Goal: Find specific page/section: Find specific page/section

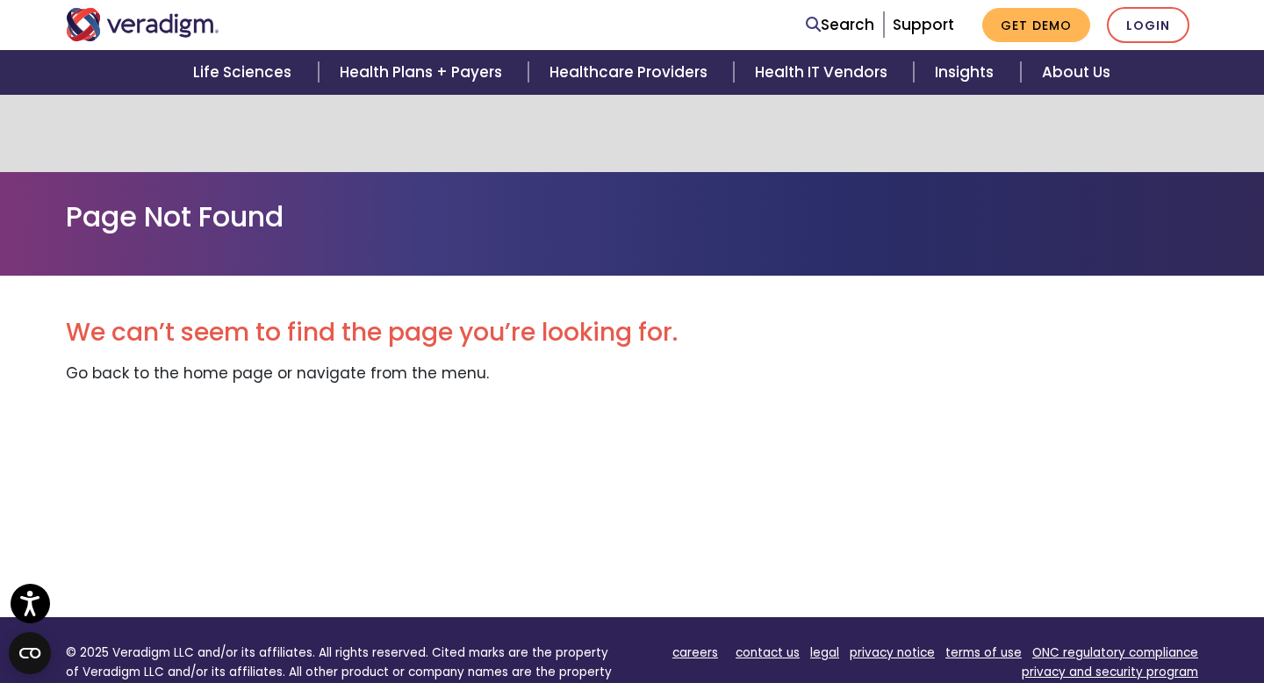
scroll to position [311, 0]
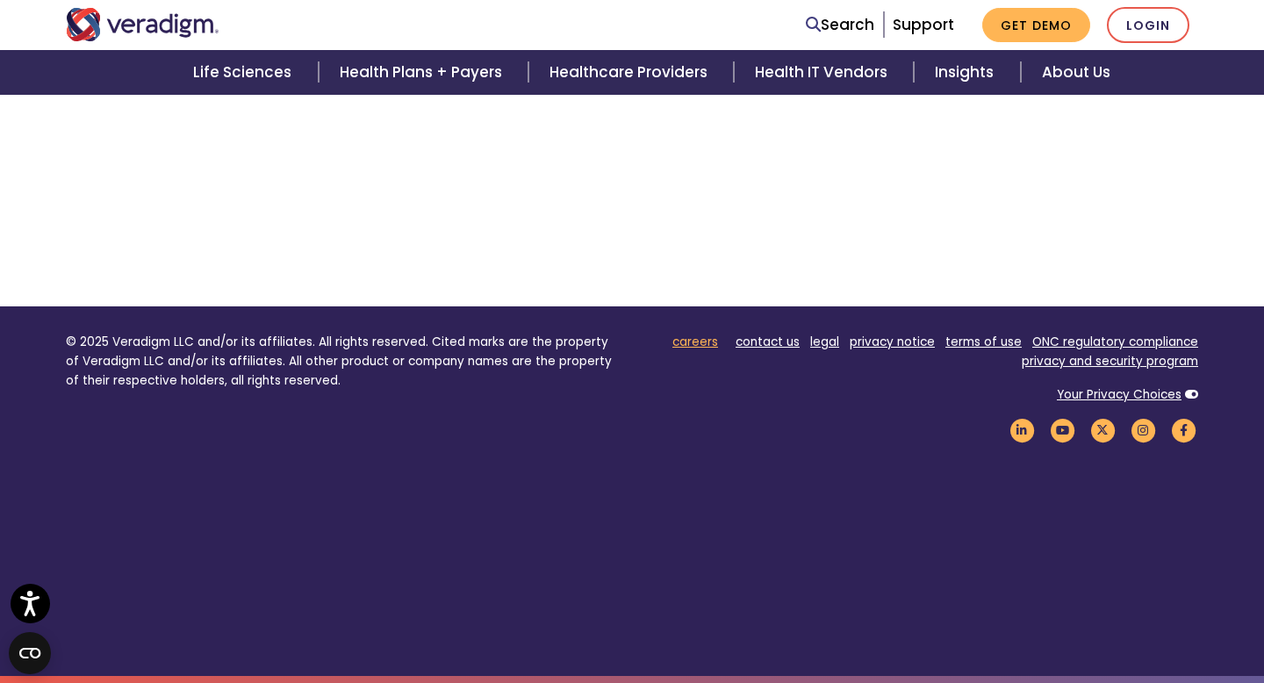
click at [710, 343] on link "careers" at bounding box center [695, 341] width 46 height 17
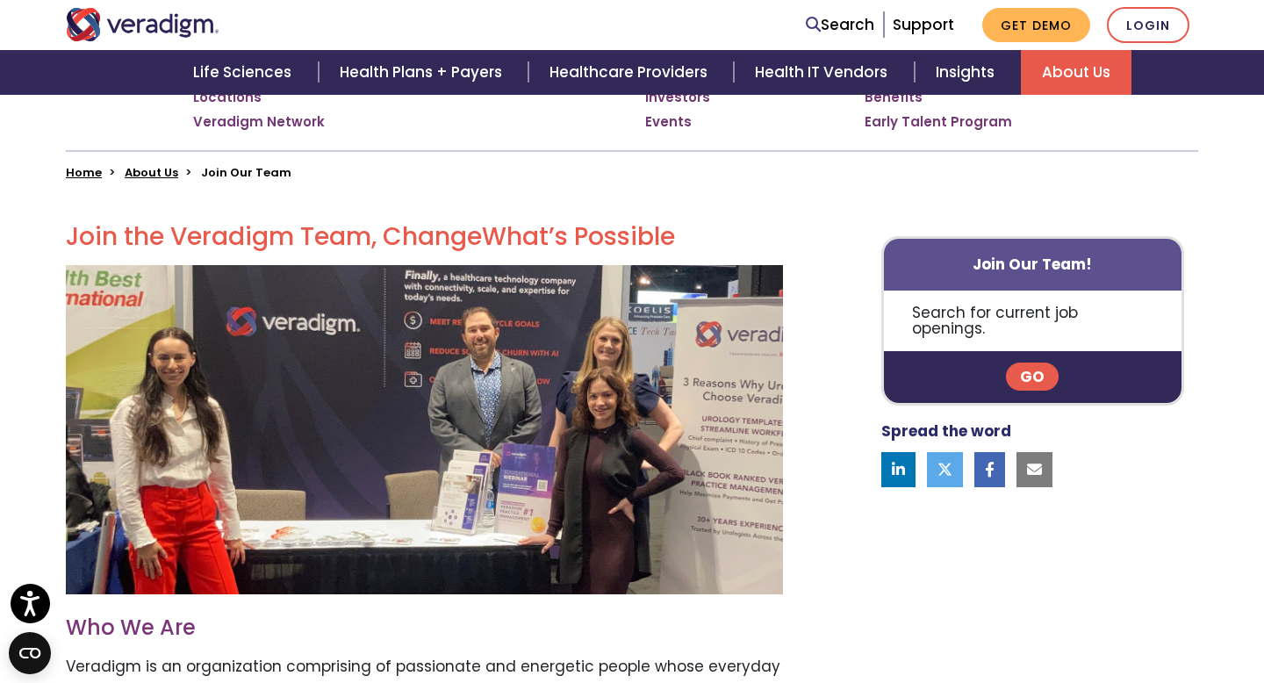
scroll to position [381, 0]
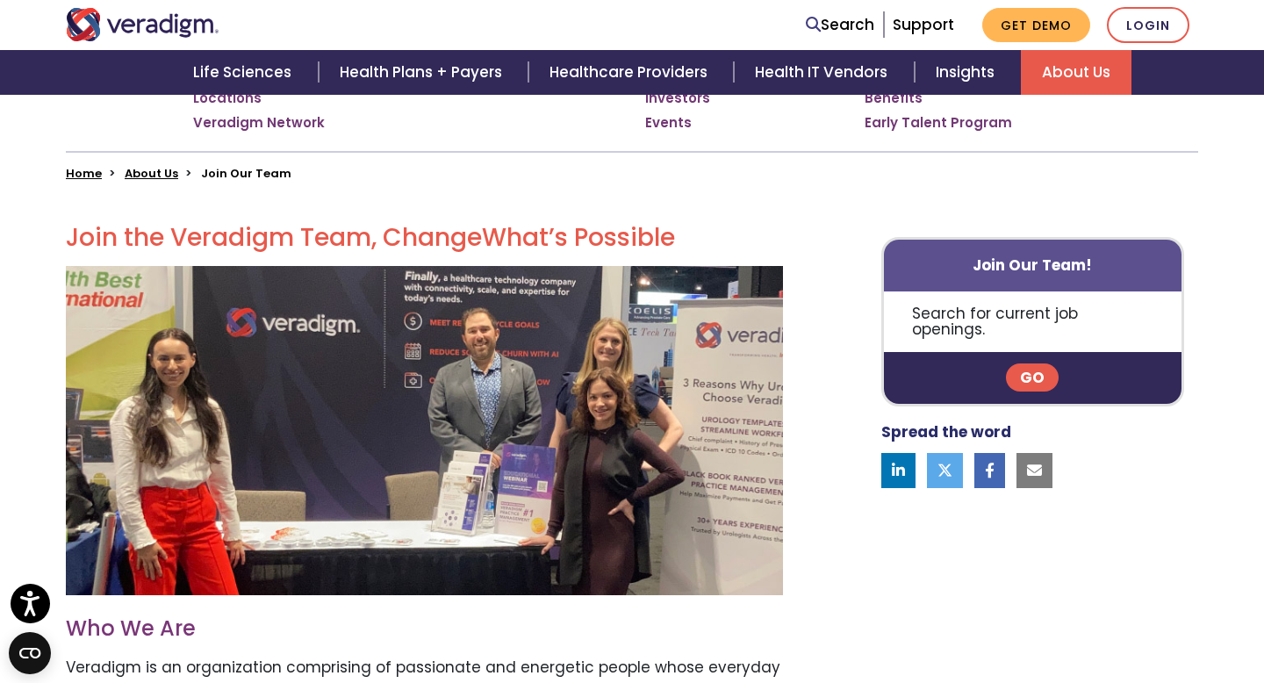
click at [1023, 369] on link "Go" at bounding box center [1032, 377] width 53 height 28
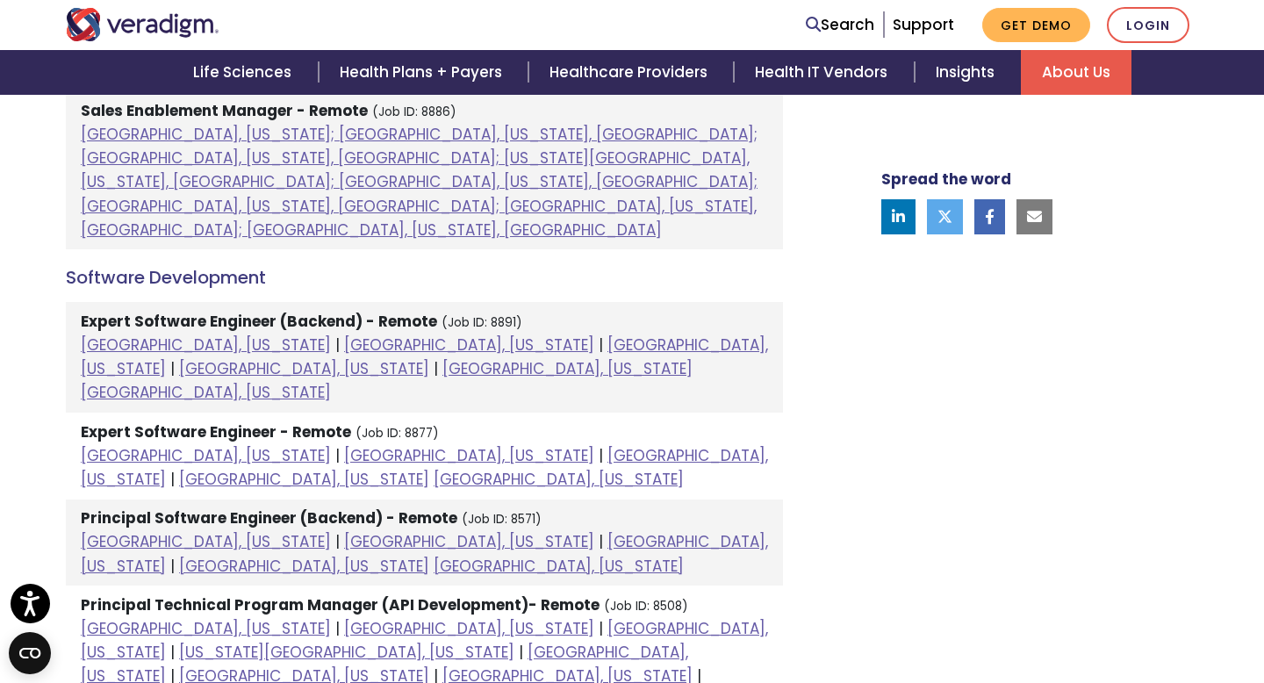
scroll to position [2162, 0]
